Goal: Book appointment/travel/reservation

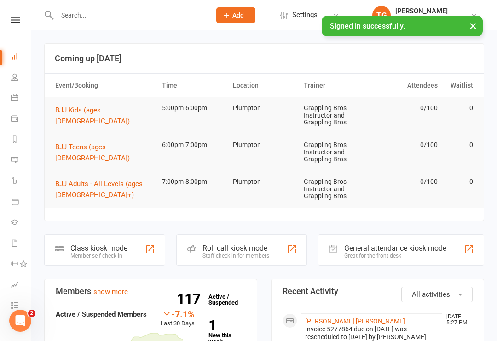
click at [91, 108] on span "BJJ Kids (ages [DEMOGRAPHIC_DATA])" at bounding box center [92, 115] width 75 height 19
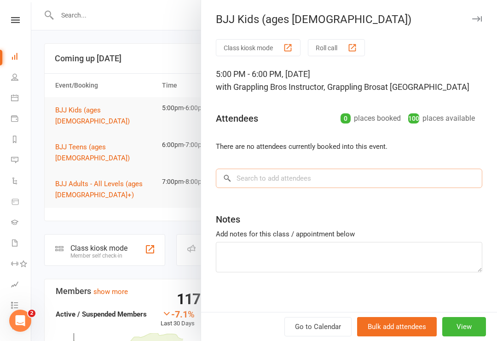
click at [261, 175] on input "search" at bounding box center [349, 178] width 267 height 19
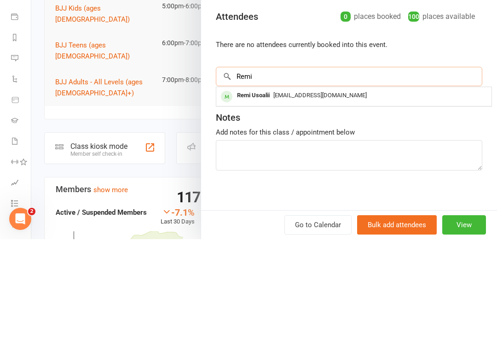
type input "Remi"
click at [261, 191] on div "Remi Usoalii" at bounding box center [253, 197] width 40 height 13
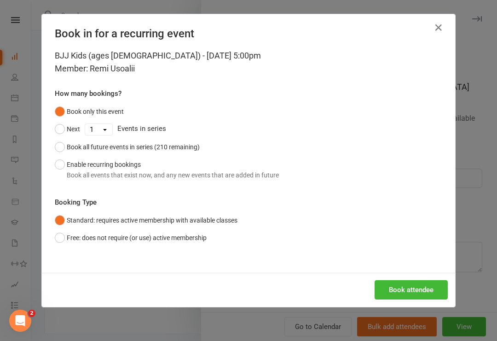
click at [413, 289] on button "Book attendee" at bounding box center [411, 289] width 73 height 19
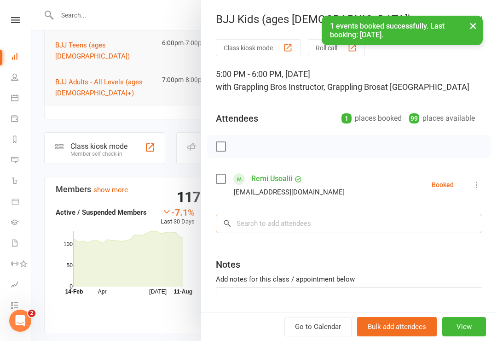
click at [245, 226] on input "search" at bounding box center [349, 223] width 267 height 19
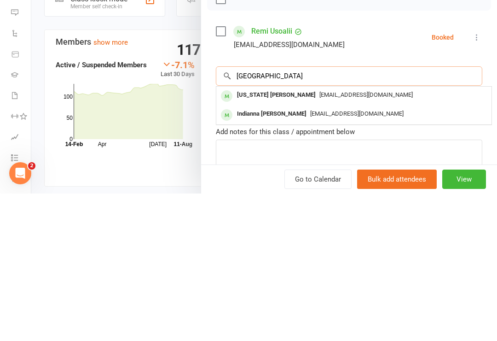
type input "India"
click at [262, 236] on div "Indiana Tennant" at bounding box center [276, 242] width 86 height 13
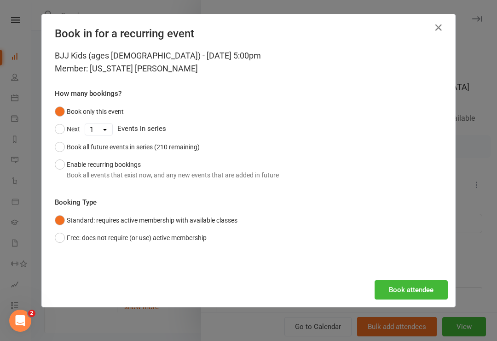
click at [410, 289] on button "Book attendee" at bounding box center [411, 289] width 73 height 19
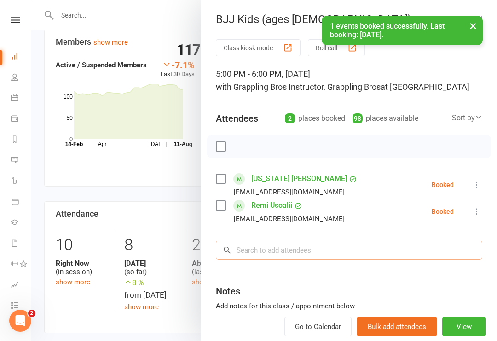
click at [260, 251] on input "search" at bounding box center [349, 249] width 267 height 19
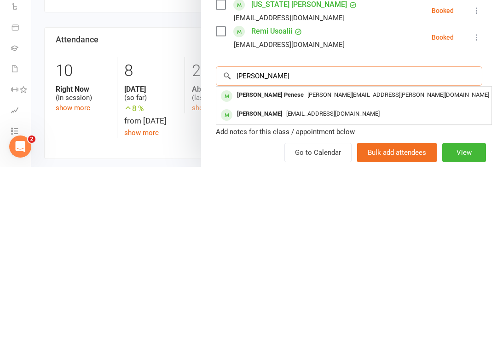
type input "Grayson"
click at [252, 263] on div "Grayson Penese" at bounding box center [270, 269] width 74 height 13
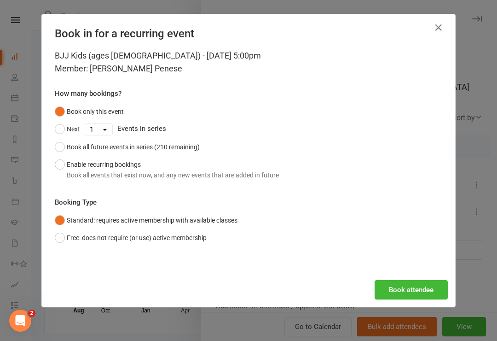
click at [415, 286] on button "Book attendee" at bounding box center [411, 289] width 73 height 19
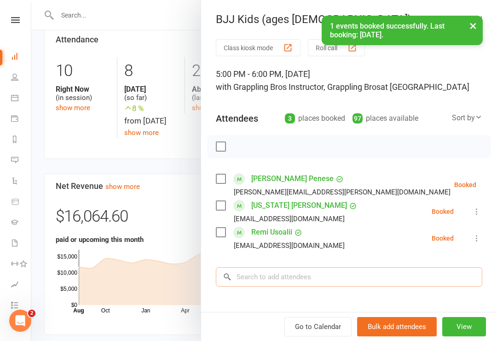
click at [270, 276] on input "search" at bounding box center [349, 276] width 267 height 19
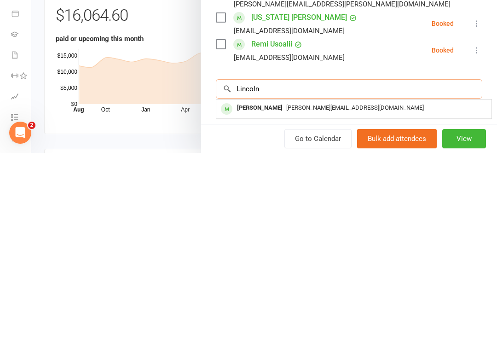
type input "Lincoln"
click at [271, 289] on div "Lincoln Gilhooly" at bounding box center [259, 295] width 53 height 13
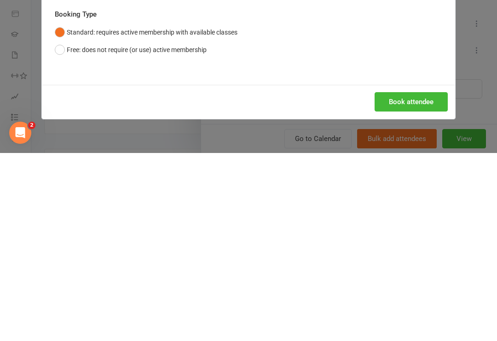
scroll to position [624, 0]
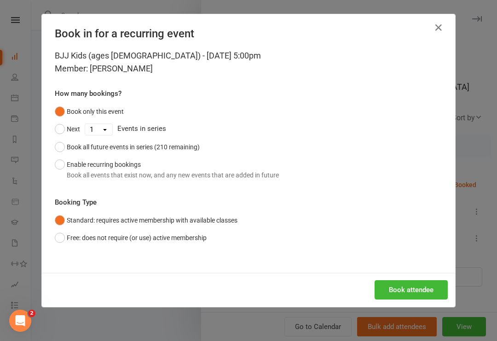
click at [410, 293] on button "Book attendee" at bounding box center [411, 289] width 73 height 19
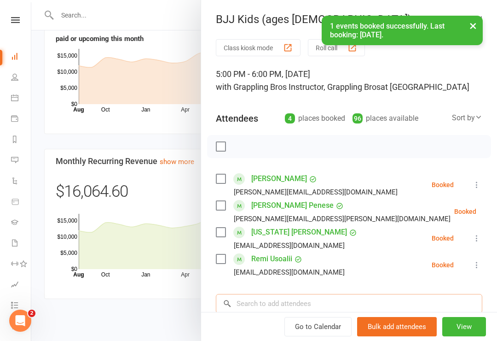
click at [269, 297] on input "search" at bounding box center [349, 303] width 267 height 19
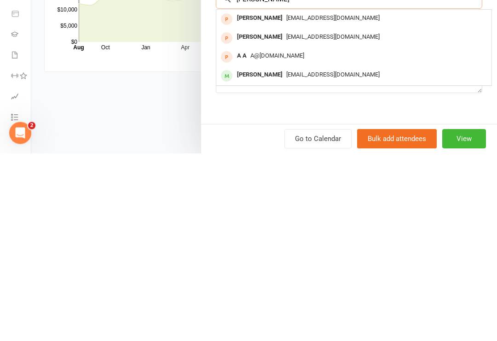
scroll to position [118, 0]
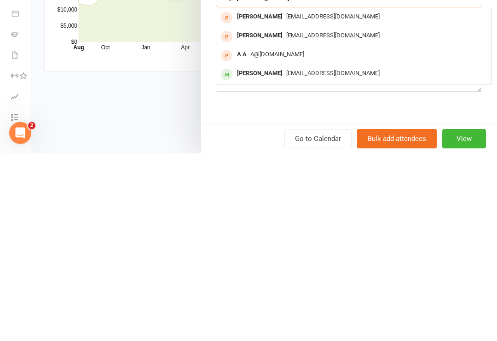
type input "Mattia"
click at [263, 255] on div "Matthias Halo" at bounding box center [259, 261] width 53 height 13
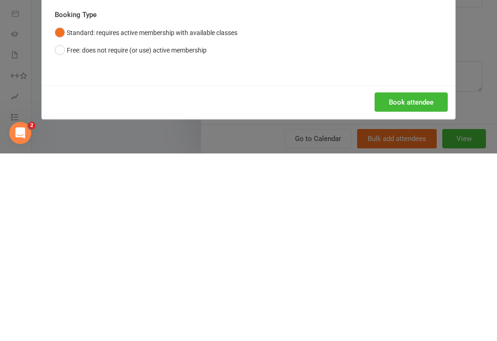
scroll to position [839, 0]
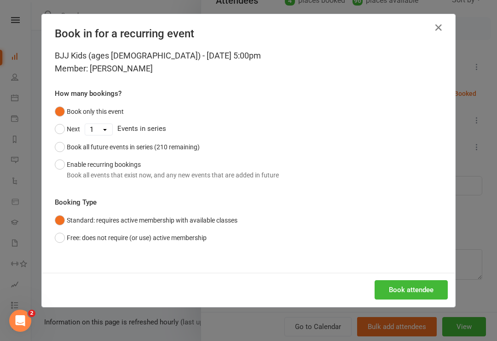
click at [404, 291] on button "Book attendee" at bounding box center [411, 289] width 73 height 19
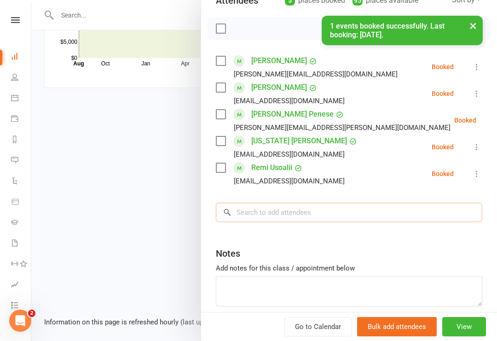
click at [262, 217] on input "search" at bounding box center [349, 212] width 267 height 19
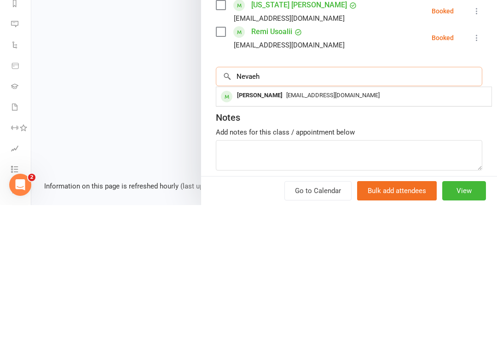
type input "Nevaeh"
click at [268, 225] on div "Nevaeh Lingman" at bounding box center [259, 231] width 53 height 13
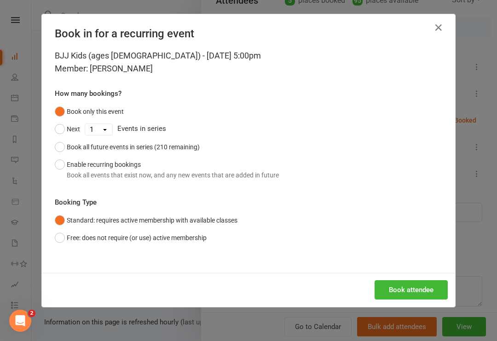
click at [403, 289] on button "Book attendee" at bounding box center [411, 289] width 73 height 19
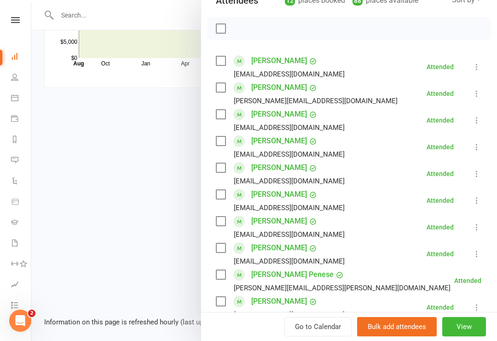
click at [157, 113] on div at bounding box center [264, 170] width 466 height 341
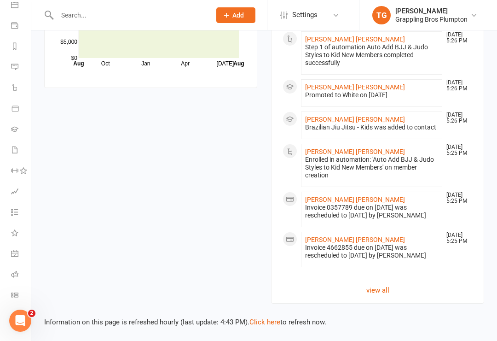
scroll to position [93, 0]
click at [15, 296] on icon at bounding box center [14, 294] width 7 height 7
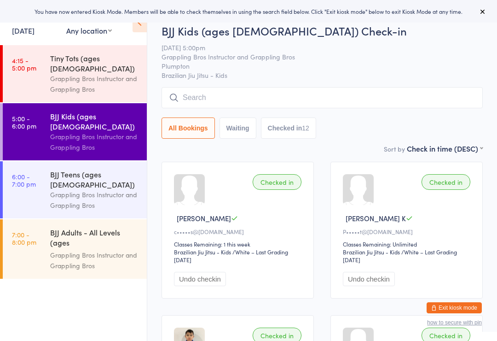
click at [89, 189] on div "Grappling Bros Instructor and Grappling Bros" at bounding box center [94, 199] width 89 height 21
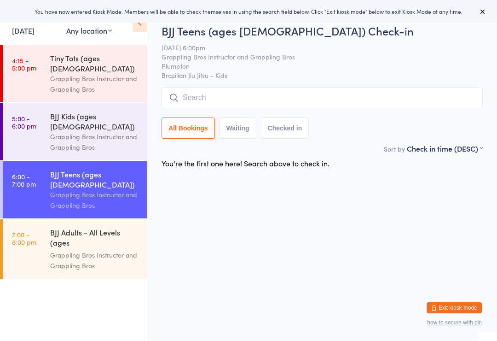
click at [232, 96] on input "search" at bounding box center [322, 97] width 321 height 21
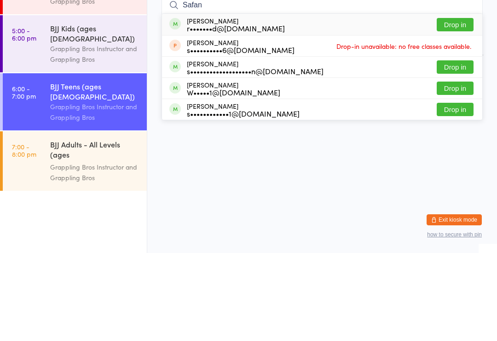
type input "Safan"
click at [456, 106] on button "Drop in" at bounding box center [455, 112] width 37 height 13
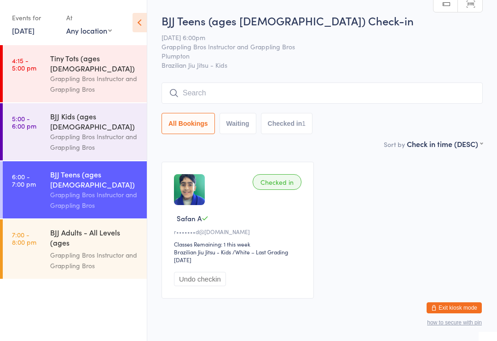
click at [204, 104] on input "search" at bounding box center [322, 92] width 321 height 21
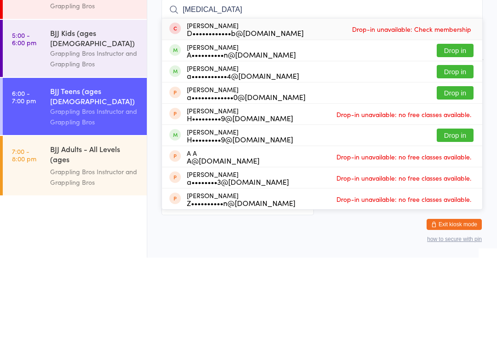
scroll to position [34, 0]
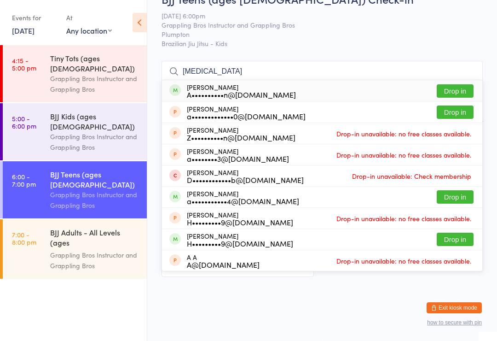
type input "Alli"
click at [451, 84] on button "Drop in" at bounding box center [455, 90] width 37 height 13
